Goal: Task Accomplishment & Management: Complete application form

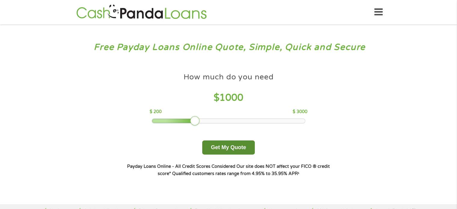
click at [228, 148] on button "Get My Quote" at bounding box center [228, 147] width 53 height 14
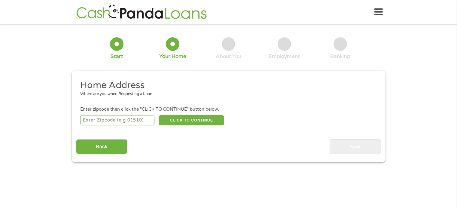
click at [108, 121] on input "number" at bounding box center [117, 120] width 74 height 10
type input "32608"
click at [198, 118] on button "CLICK TO CONTINUE" at bounding box center [192, 120] width 66 height 10
type input "32608"
type input "[GEOGRAPHIC_DATA]"
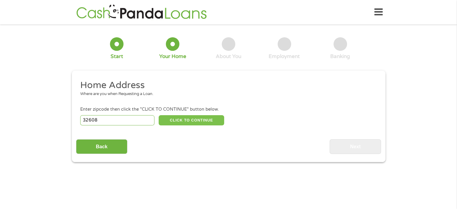
select select "[US_STATE]"
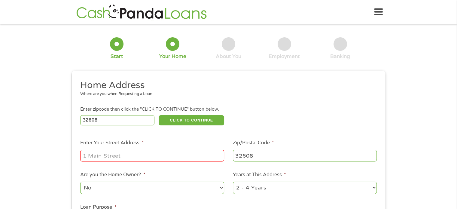
click at [142, 154] on input "Enter Your Street Address *" at bounding box center [152, 155] width 144 height 11
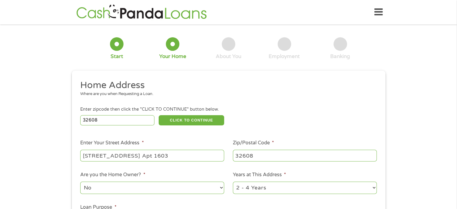
type input "[STREET_ADDRESS] Apt 1603"
select select "24months"
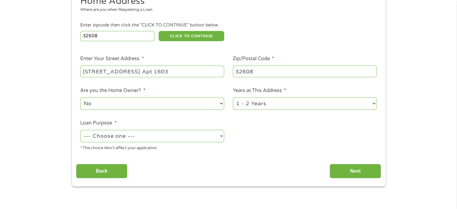
scroll to position [116, 0]
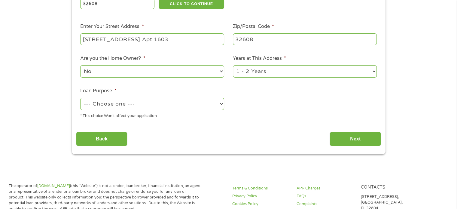
click at [178, 103] on select "--- Choose one --- Pay Bills Debt Consolidation Home Improvement Major Purchase…" at bounding box center [152, 104] width 144 height 12
select select "debtconsolidation"
click at [80, 98] on select "--- Choose one --- Pay Bills Debt Consolidation Home Improvement Major Purchase…" at bounding box center [152, 104] width 144 height 12
click at [368, 140] on input "Next" at bounding box center [355, 139] width 51 height 15
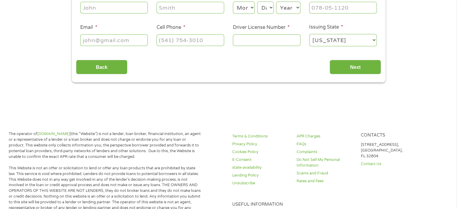
scroll to position [0, 0]
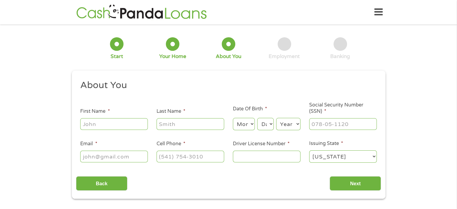
click at [93, 128] on input "First Name *" at bounding box center [114, 123] width 68 height 11
type input "[PERSON_NAME]"
select select "4"
select select "1"
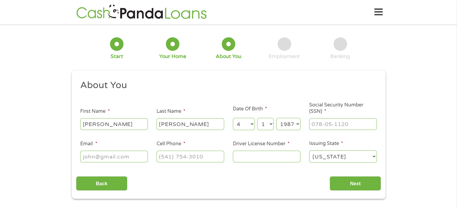
select select "1986"
type input "223-45-2706"
type input "[EMAIL_ADDRESS][DOMAIN_NAME]"
type input "[PHONE_NUMBER]"
type input "L208784833000"
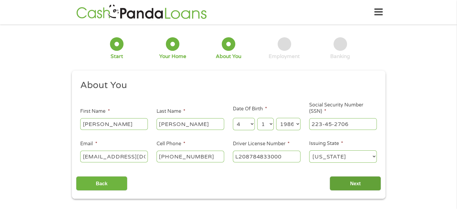
click at [368, 182] on input "Next" at bounding box center [355, 183] width 51 height 15
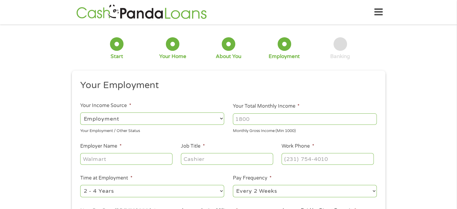
scroll to position [2, 2]
click at [290, 117] on input "Your Total Monthly Income *" at bounding box center [305, 118] width 144 height 11
type input "4307"
type input "City of [GEOGRAPHIC_DATA]"
type input "AP Specialist Snr"
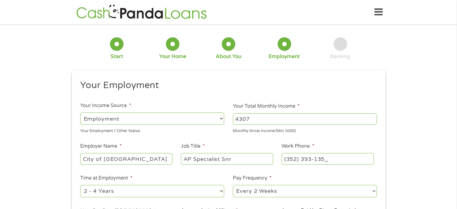
type input "[PHONE_NUMBER]"
select select "12months"
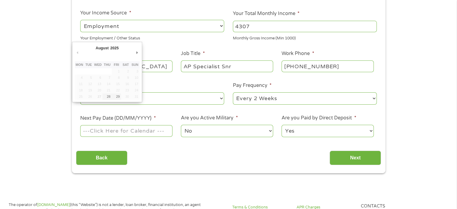
scroll to position [119, 0]
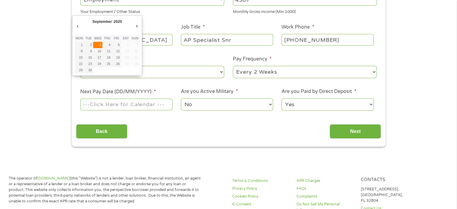
type input "[DATE]"
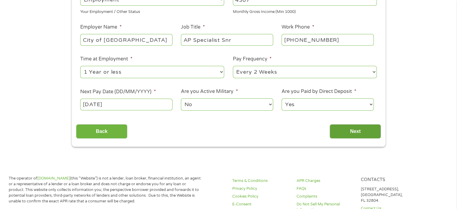
click at [349, 133] on input "Next" at bounding box center [355, 131] width 51 height 15
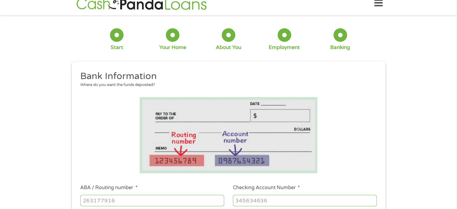
scroll to position [0, 0]
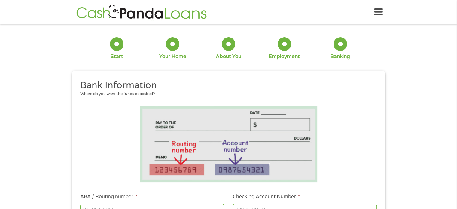
click at [349, 133] on li at bounding box center [228, 144] width 305 height 76
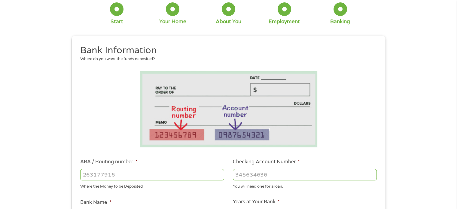
scroll to position [36, 0]
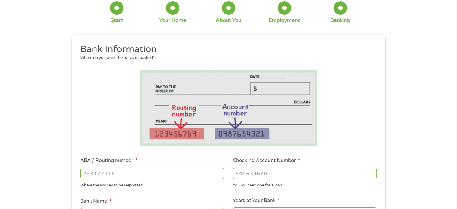
click at [145, 176] on input "ABA / Routing number *" at bounding box center [152, 173] width 144 height 11
type input "256074974"
type input "NAVY FEDERAL CREDIT UNION"
type input "256074974"
type input "7189488948"
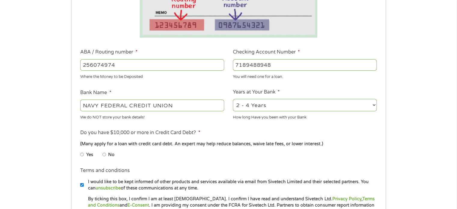
scroll to position [145, 0]
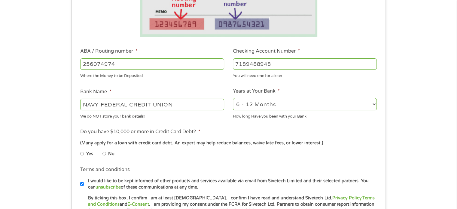
select select "48months"
click at [104, 151] on input "No" at bounding box center [104, 154] width 4 height 10
radio input "true"
click at [418, 138] on div "1 Start 2 Your Home 3 About You 4 Employment 5 Banking 6 This field is hidden w…" at bounding box center [228, 73] width 457 height 381
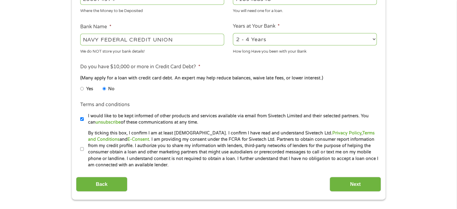
scroll to position [218, 0]
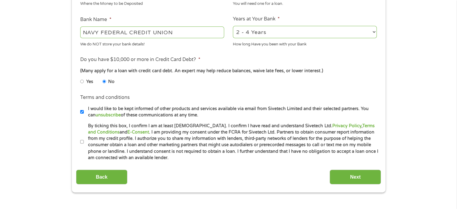
click at [81, 142] on input "By ticking this box, I confirm I am at least [DEMOGRAPHIC_DATA]. I confirm I ha…" at bounding box center [82, 142] width 4 height 10
checkbox input "true"
click at [359, 177] on input "Next" at bounding box center [355, 176] width 51 height 15
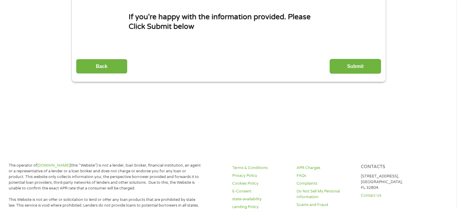
scroll to position [0, 0]
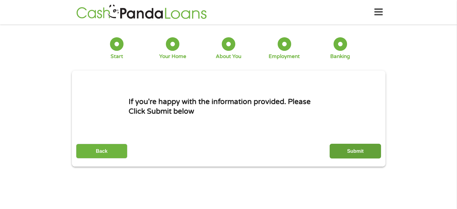
click at [345, 155] on input "Submit" at bounding box center [355, 151] width 51 height 15
